Goal: Find specific page/section: Find specific page/section

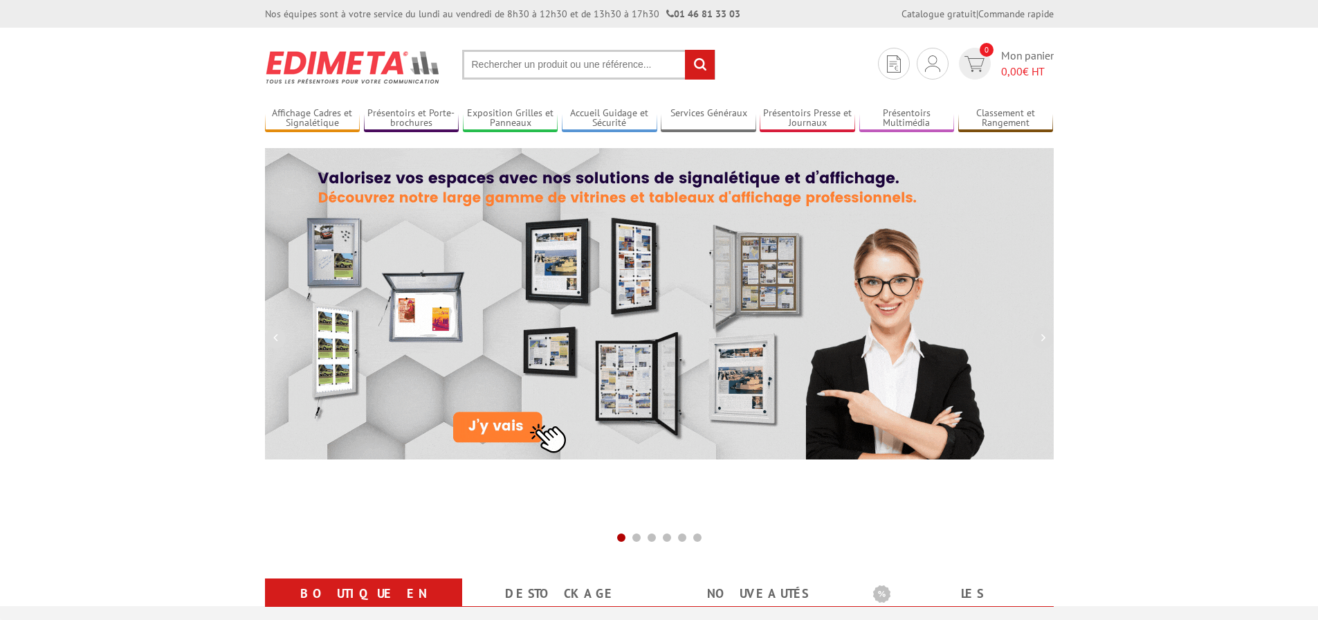
click at [502, 66] on input "text" at bounding box center [588, 65] width 253 height 30
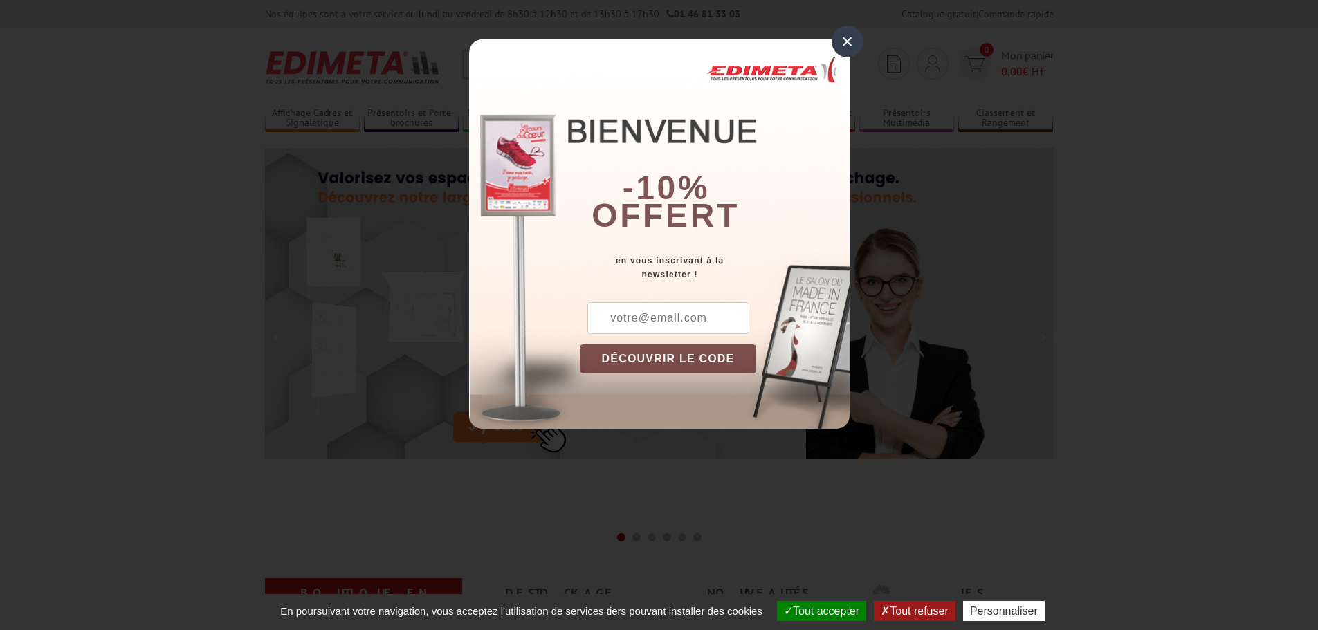
click at [848, 46] on div "×" at bounding box center [848, 42] width 32 height 32
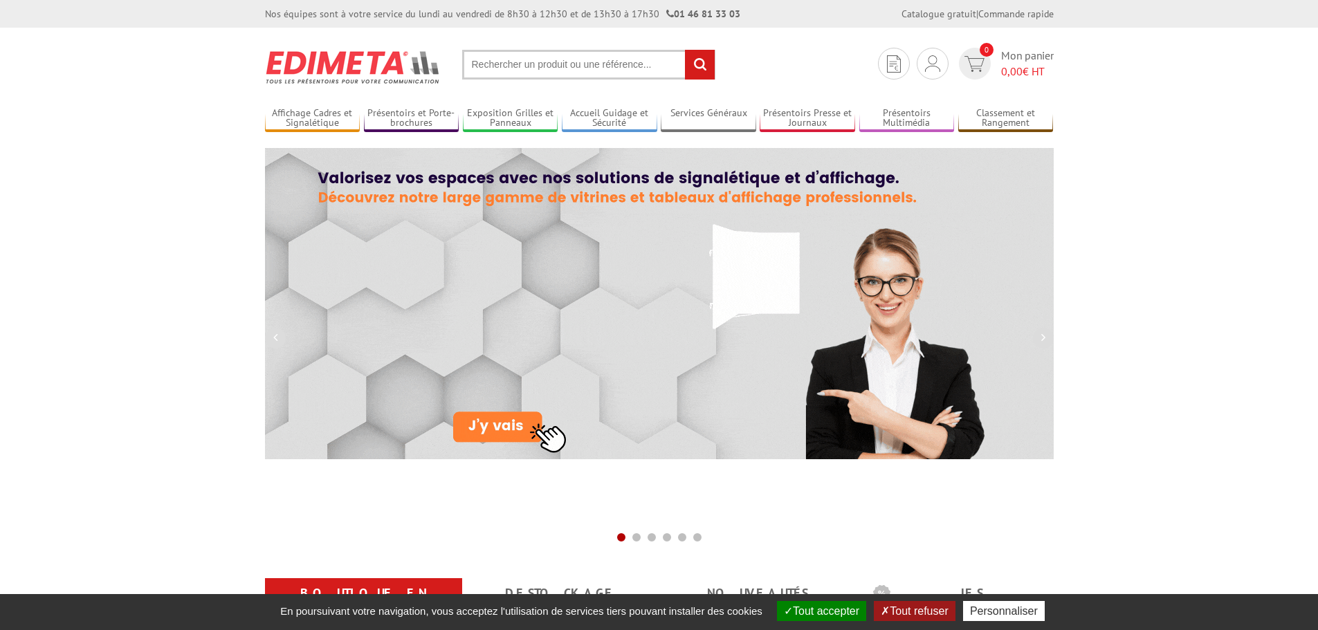
click at [484, 63] on input "text" at bounding box center [588, 65] width 253 height 30
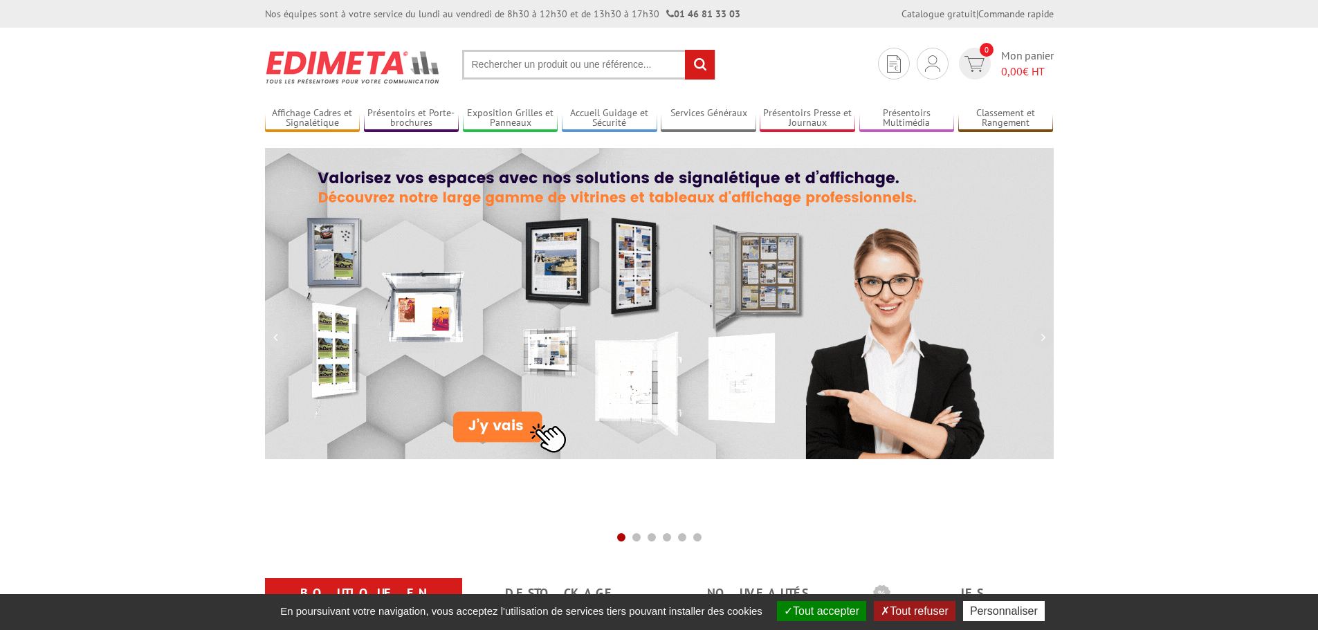
paste input "091401"
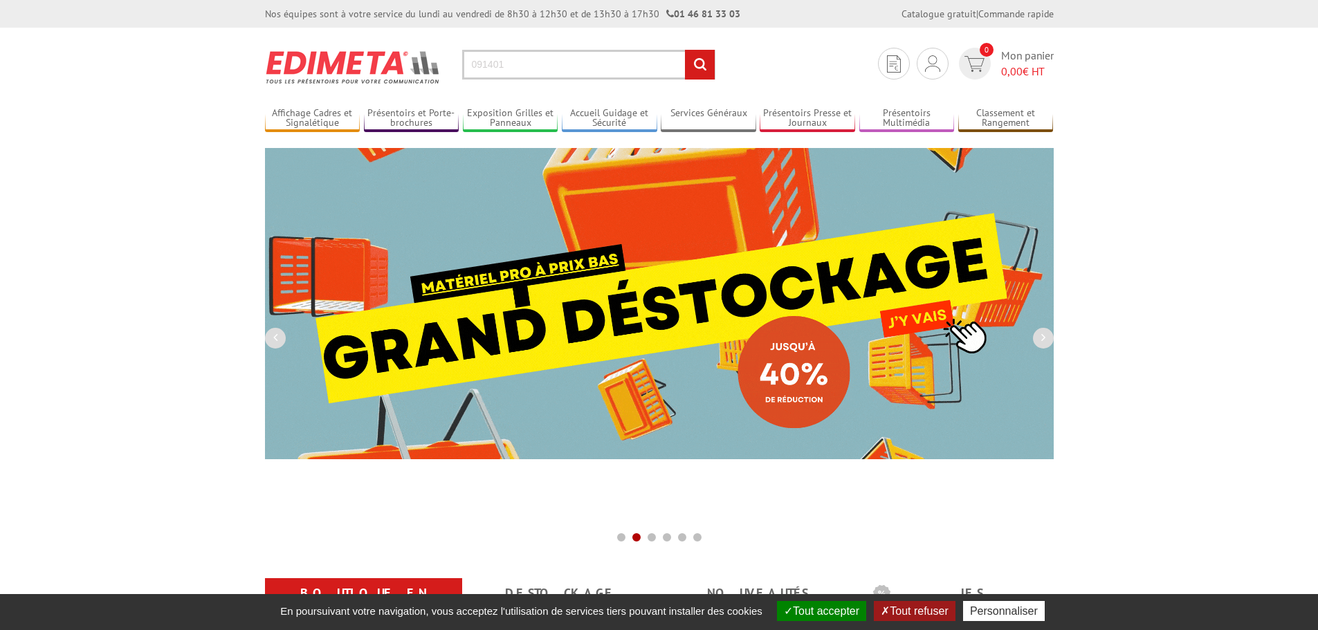
type input "091401"
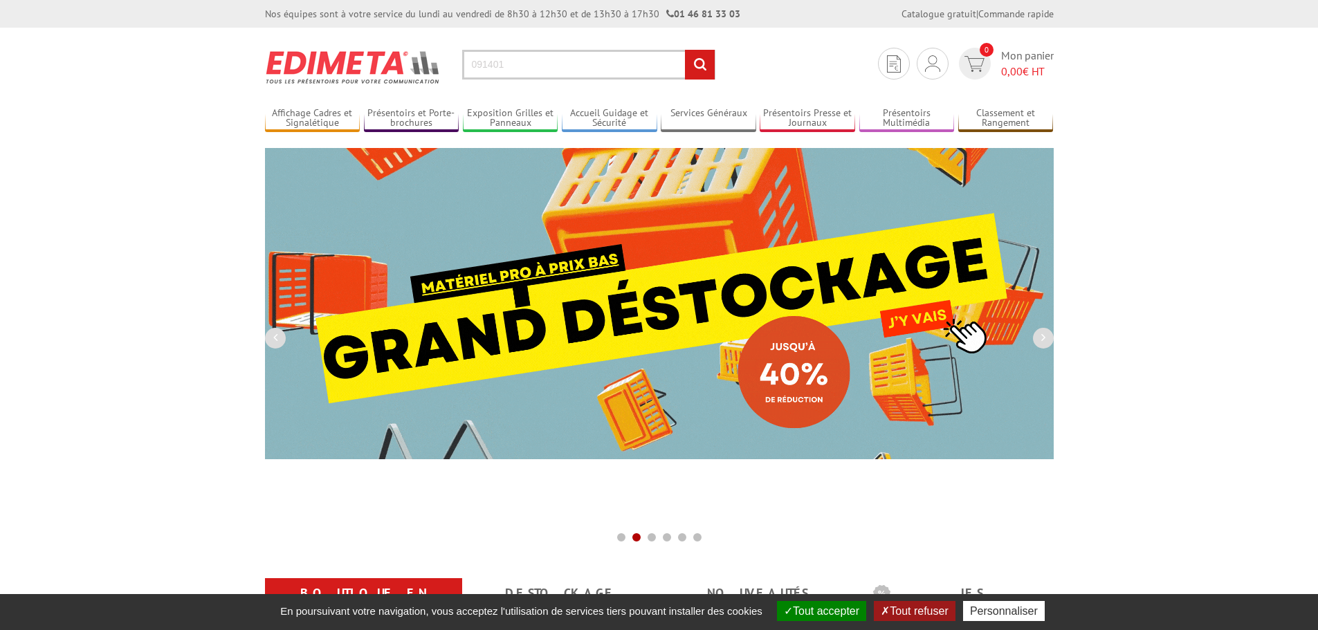
click at [699, 62] on input "rechercher" at bounding box center [700, 65] width 30 height 30
